Goal: Navigation & Orientation: Find specific page/section

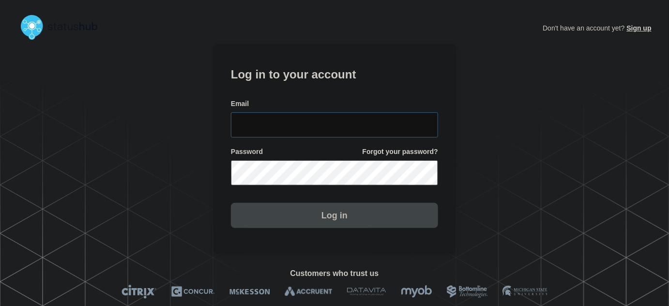
type input "tyler.wolkey@conexon.us"
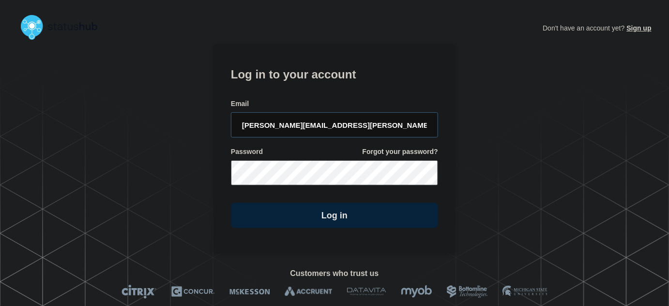
drag, startPoint x: 342, startPoint y: 118, endPoint x: 320, endPoint y: 85, distance: 40.2
click at [342, 117] on input "tyler.wolkey@conexon.us" at bounding box center [334, 124] width 207 height 25
click at [316, 78] on h1 "Log in to your account" at bounding box center [334, 73] width 207 height 18
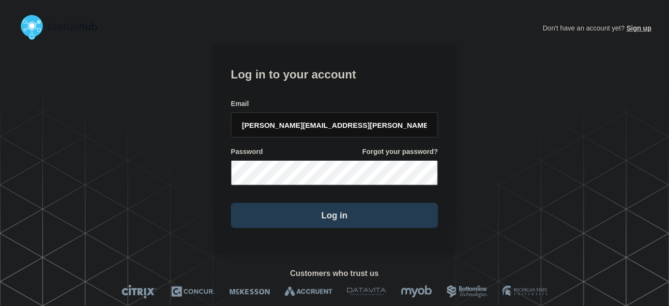
click at [295, 221] on button "Log in" at bounding box center [334, 215] width 207 height 25
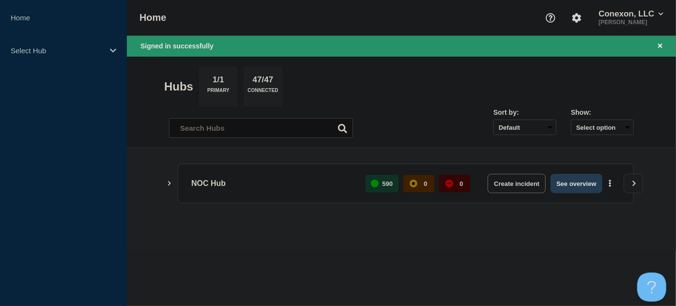
click at [579, 181] on button "See overview" at bounding box center [576, 183] width 51 height 19
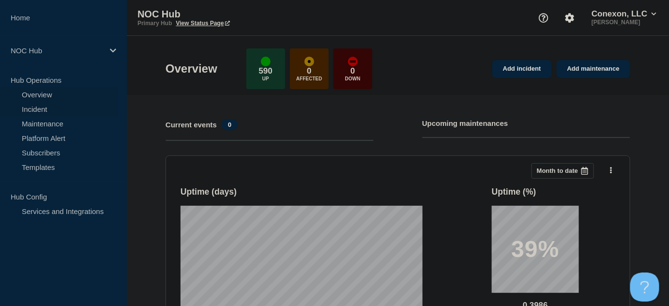
click at [32, 110] on link "Incident" at bounding box center [58, 109] width 117 height 15
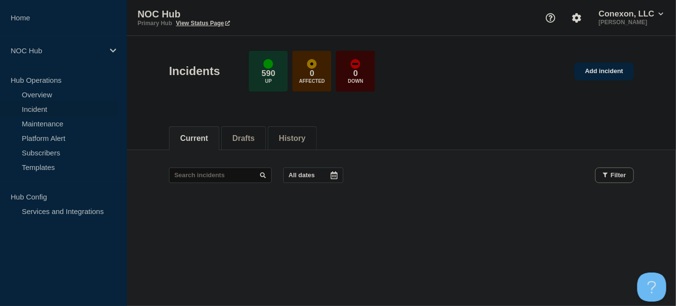
click at [45, 112] on link "Incident" at bounding box center [58, 109] width 117 height 15
click at [251, 141] on button "Drafts" at bounding box center [244, 138] width 22 height 9
click at [202, 140] on button "Current" at bounding box center [194, 138] width 28 height 9
click at [34, 106] on link "Incident" at bounding box center [58, 109] width 117 height 15
click at [43, 125] on link "Maintenance" at bounding box center [58, 123] width 117 height 15
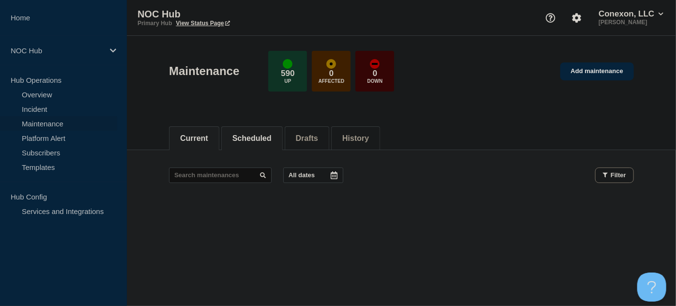
click at [252, 138] on button "Scheduled" at bounding box center [252, 138] width 39 height 9
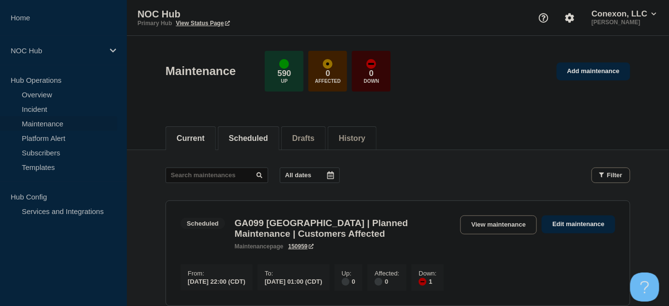
click at [201, 139] on button "Current" at bounding box center [191, 138] width 28 height 9
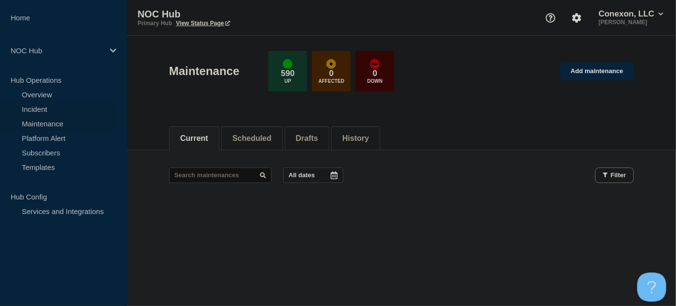
click at [51, 106] on link "Incident" at bounding box center [58, 109] width 117 height 15
